Goal: Task Accomplishment & Management: Manage account settings

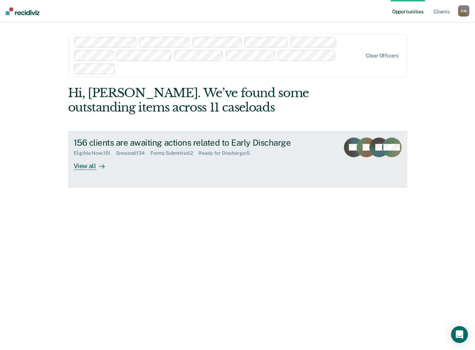
click at [82, 169] on div "View all" at bounding box center [93, 163] width 39 height 14
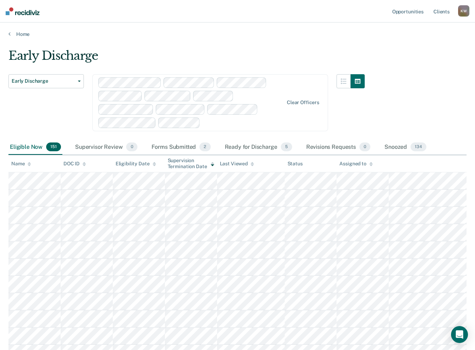
click at [463, 11] on div "K W" at bounding box center [463, 10] width 11 height 11
click at [417, 46] on link "Log Out" at bounding box center [435, 46] width 57 height 6
